Goal: Feedback & Contribution: Leave review/rating

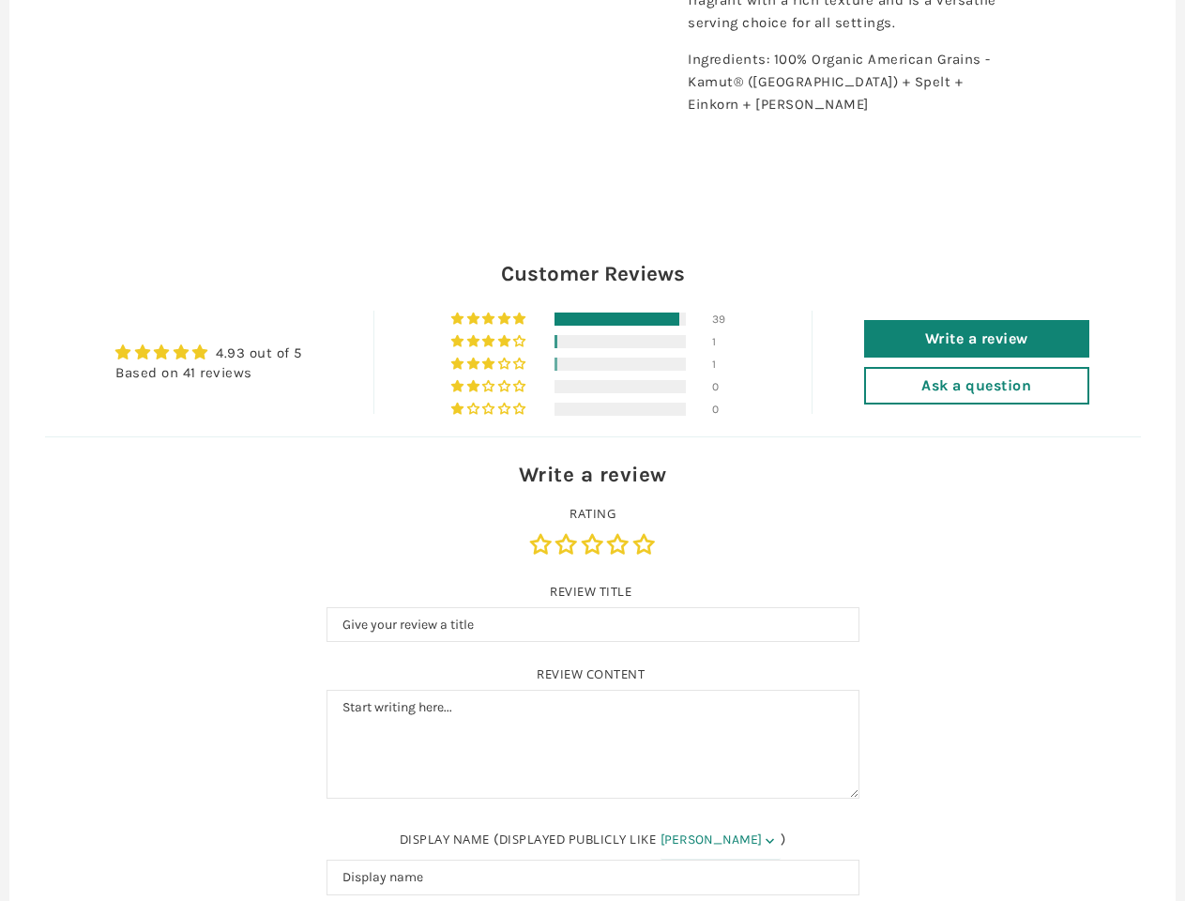
type input "Customer"
type input "[EMAIL_ADDRESS][DOMAIN_NAME]"
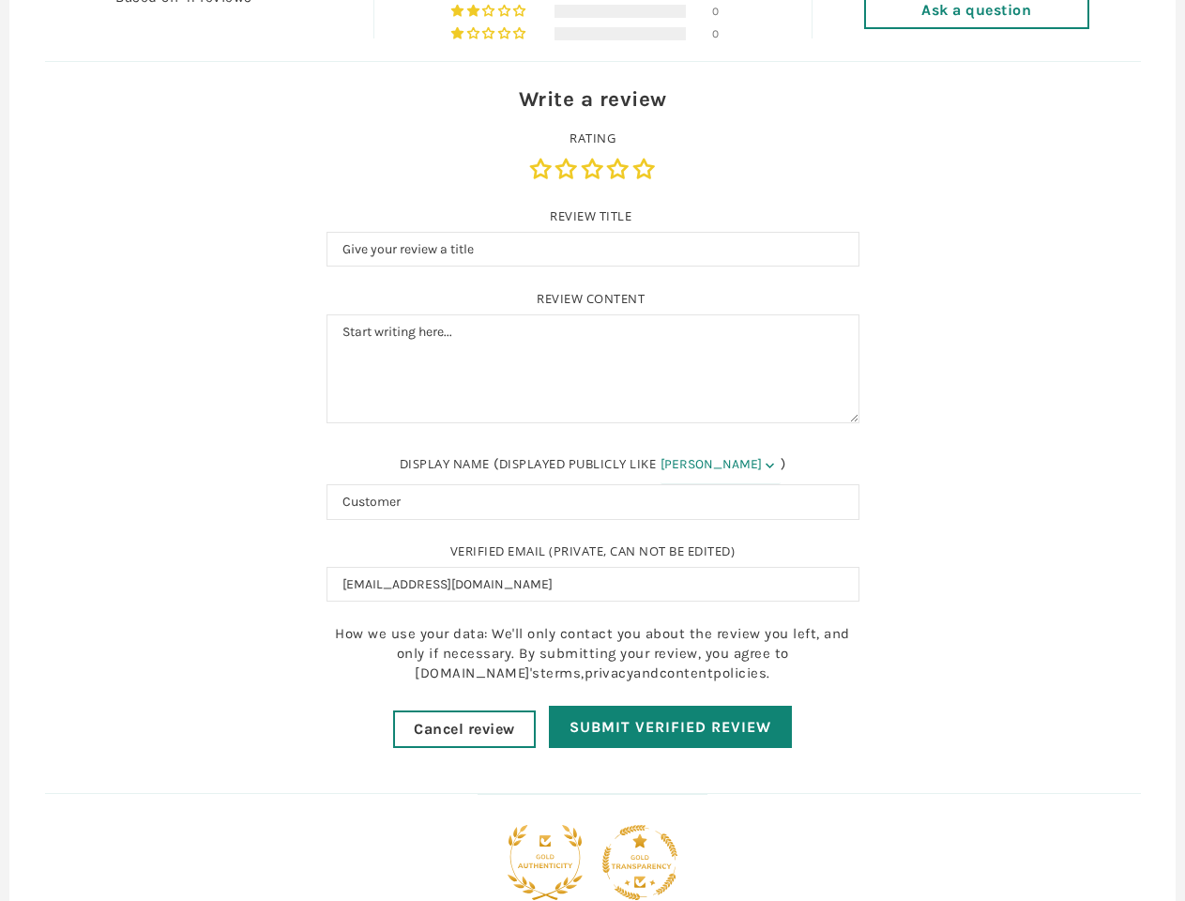
scroll to position [1297, 0]
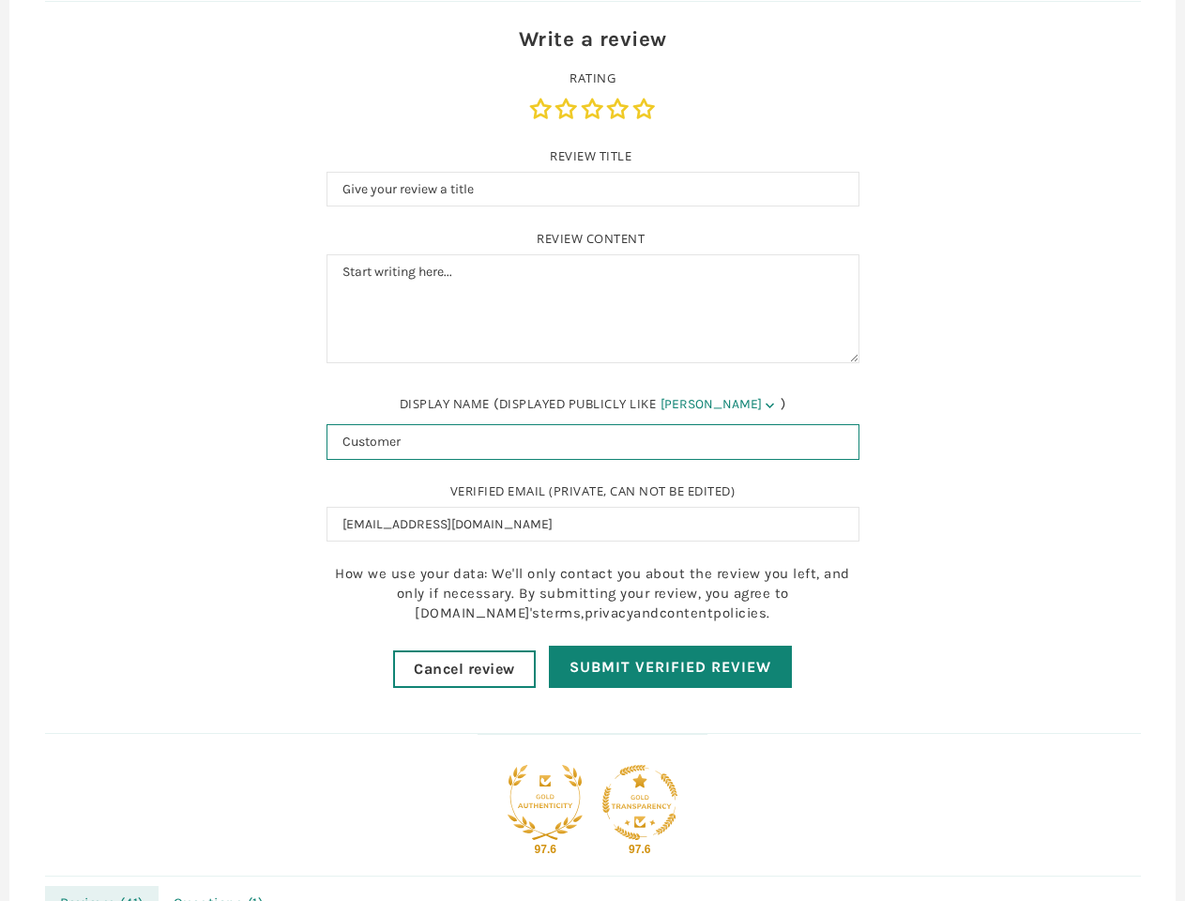
click at [592, 450] on input "Customer" at bounding box center [593, 442] width 533 height 36
click at [28, 0] on div at bounding box center [592, 872] width 1166 height 3985
click at [593, 450] on input "Customer" at bounding box center [593, 442] width 533 height 36
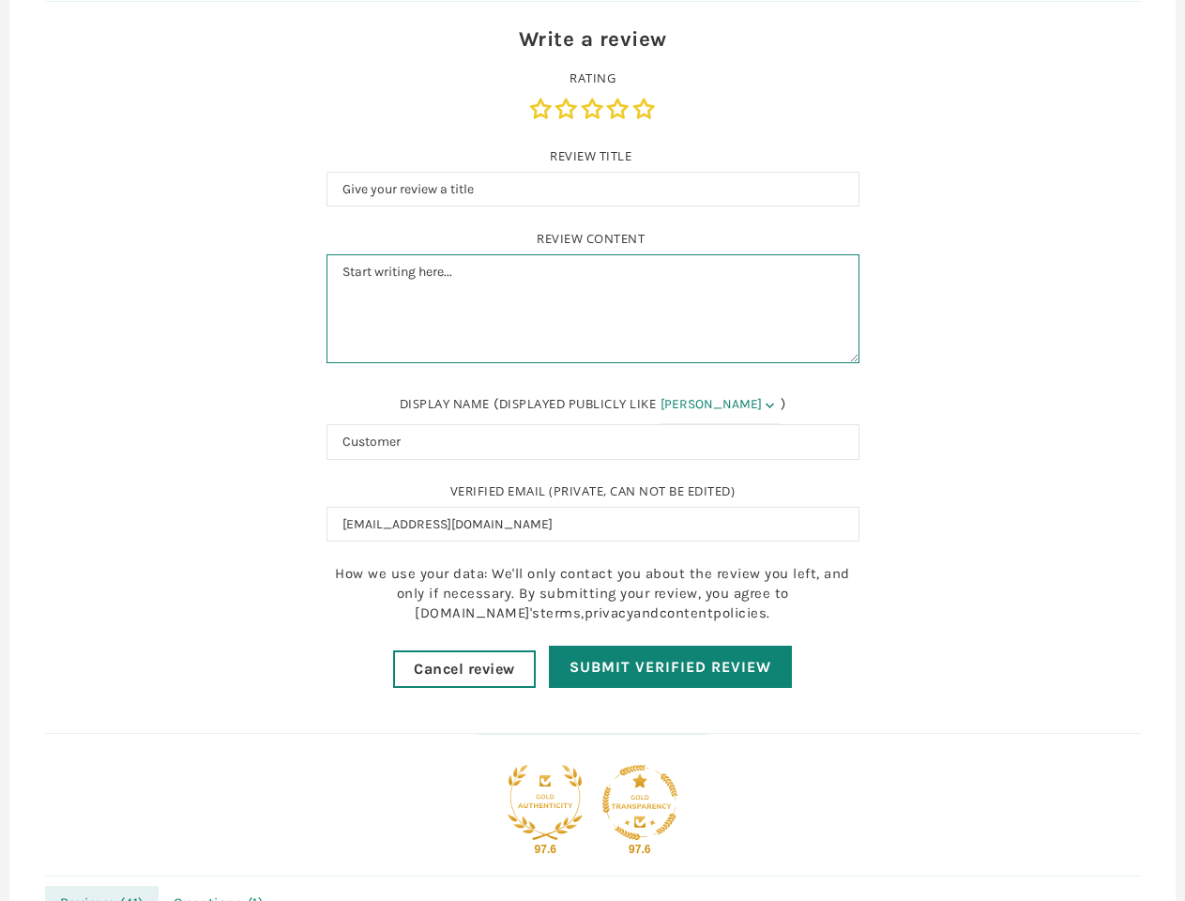
click at [593, 355] on textarea "Review content" at bounding box center [593, 308] width 533 height 109
click at [592, 111] on link "Rating" at bounding box center [595, 109] width 26 height 20
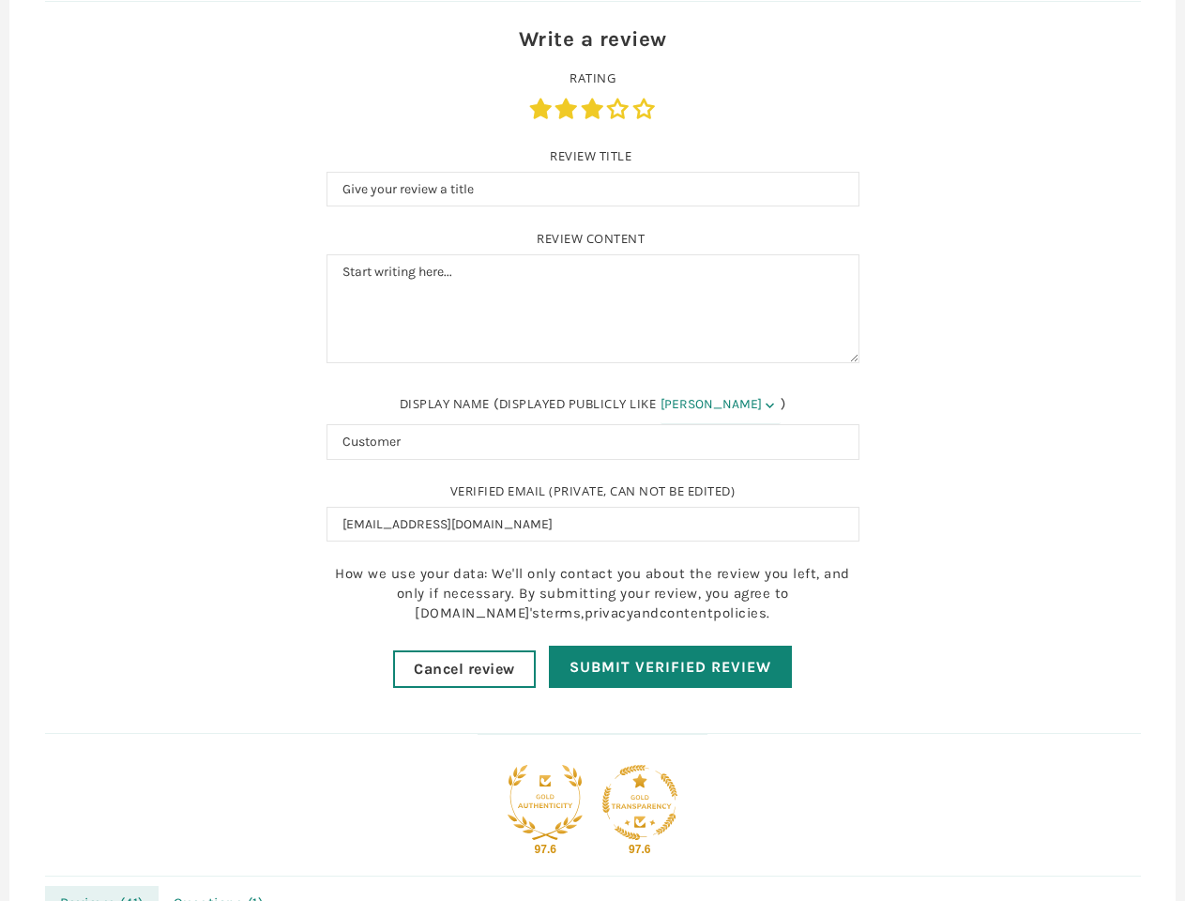
click at [543, 107] on link "Rating" at bounding box center [543, 109] width 26 height 20
click at [569, 107] on link "Rating" at bounding box center [568, 109] width 26 height 20
click at [594, 107] on link "Rating" at bounding box center [595, 109] width 26 height 20
